Goal: Information Seeking & Learning: Learn about a topic

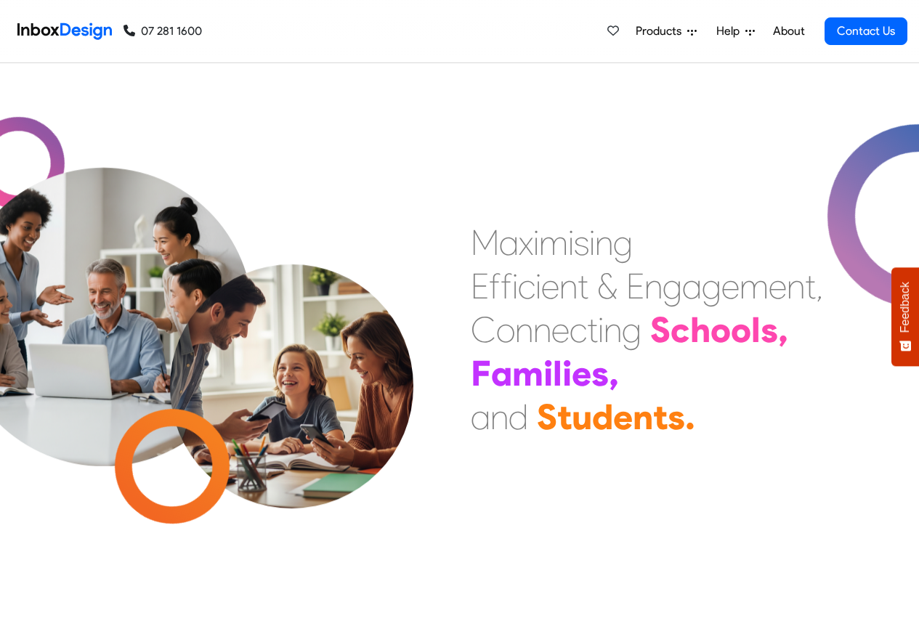
scroll to position [523, 0]
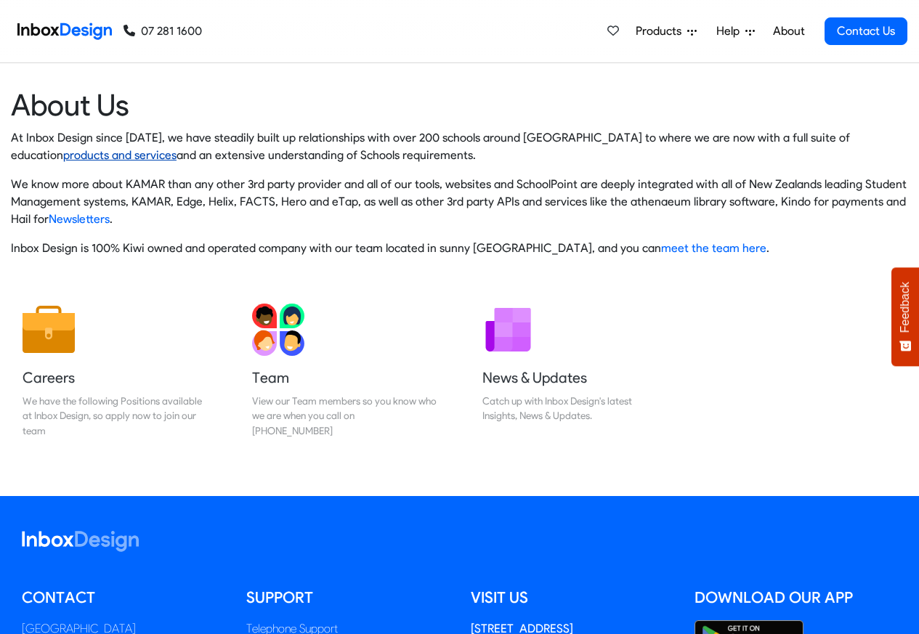
click at [63, 156] on link "products and services" at bounding box center [119, 155] width 113 height 14
